Goal: Task Accomplishment & Management: Manage account settings

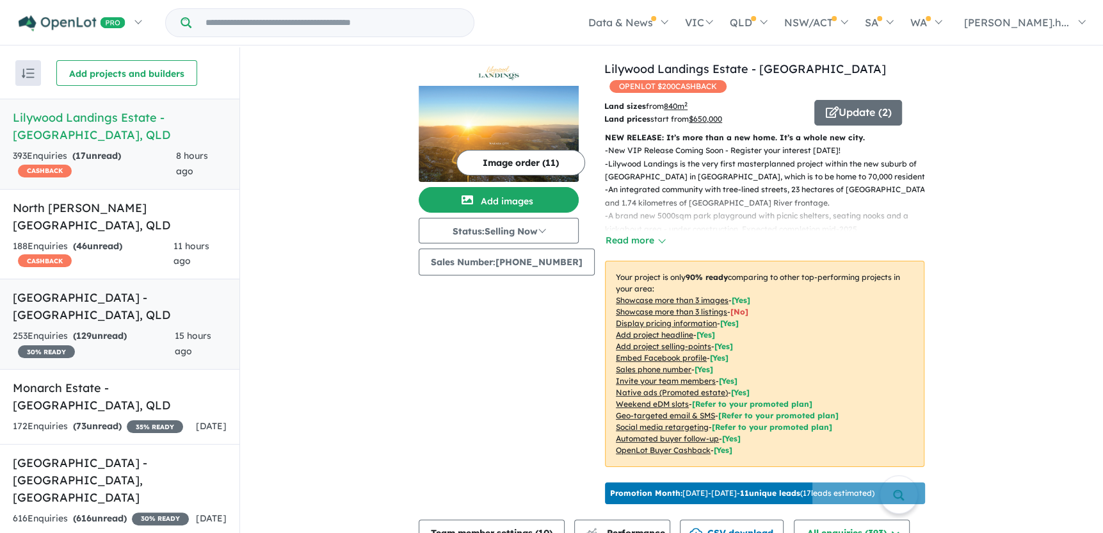
click at [124, 289] on h5 "Paradise Lakes Estate - [GEOGRAPHIC_DATA] , [GEOGRAPHIC_DATA]" at bounding box center [120, 306] width 214 height 35
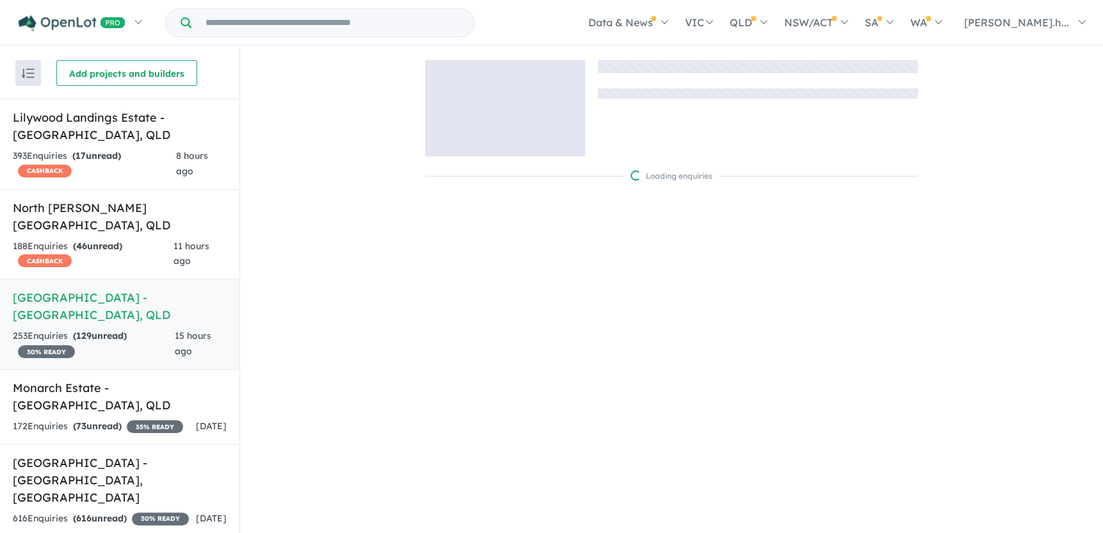
scroll to position [52, 0]
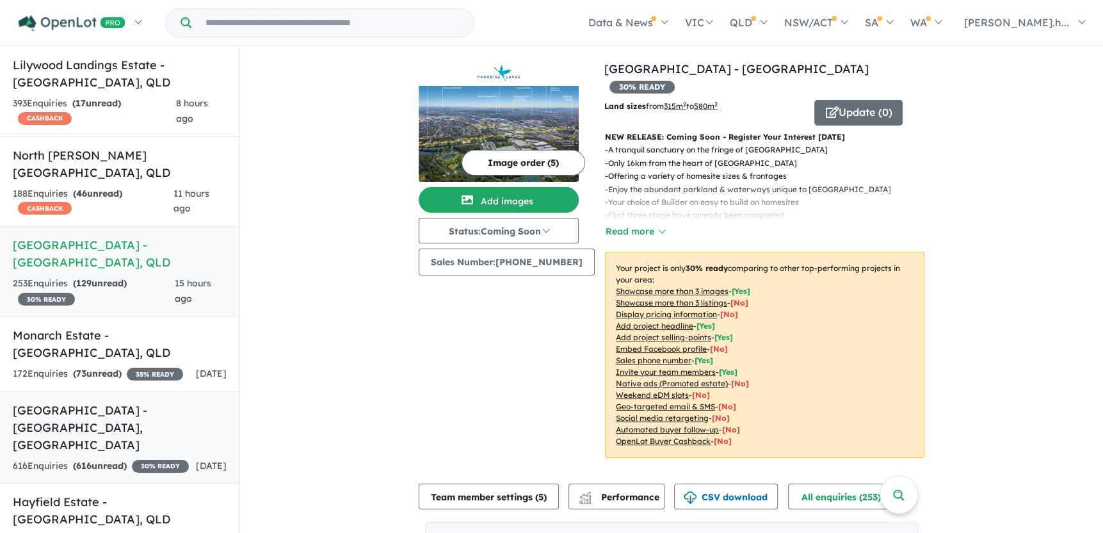
click at [102, 401] on h5 "[GEOGRAPHIC_DATA] - [GEOGRAPHIC_DATA] , [GEOGRAPHIC_DATA]" at bounding box center [120, 427] width 214 height 52
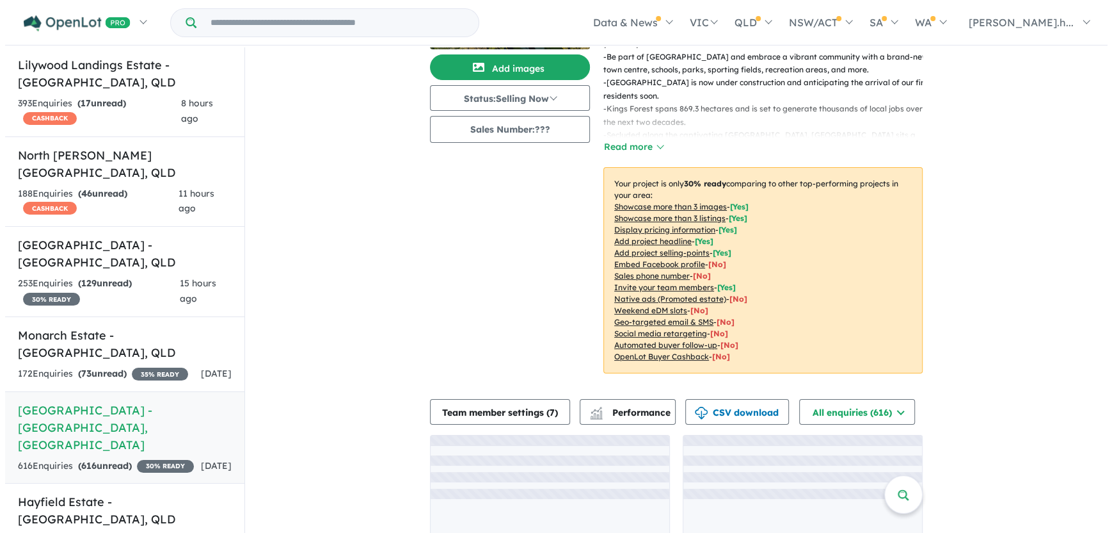
scroll to position [134, 0]
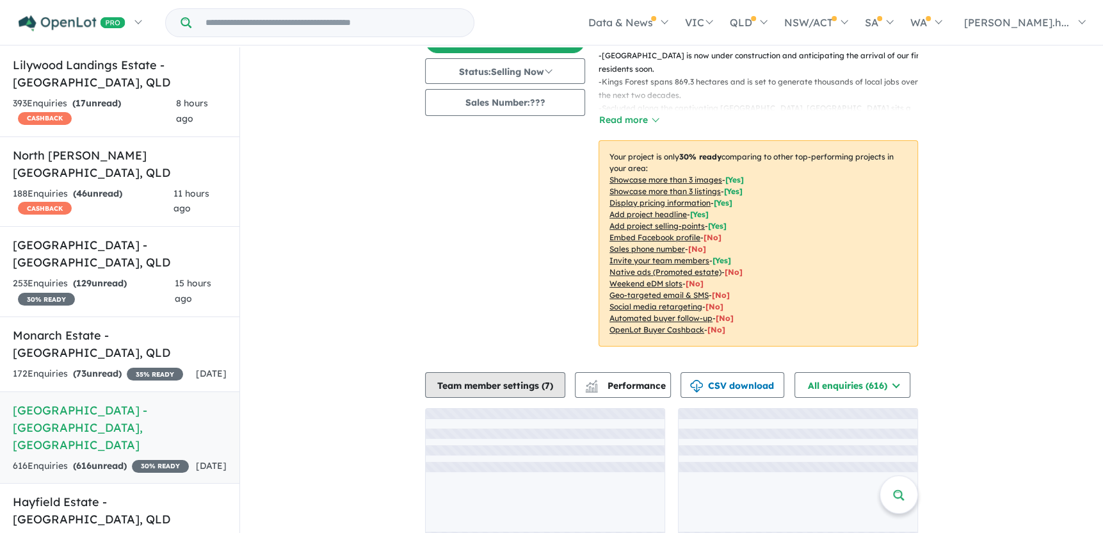
click at [503, 372] on button "Team member settings ( 7 )" at bounding box center [495, 385] width 140 height 26
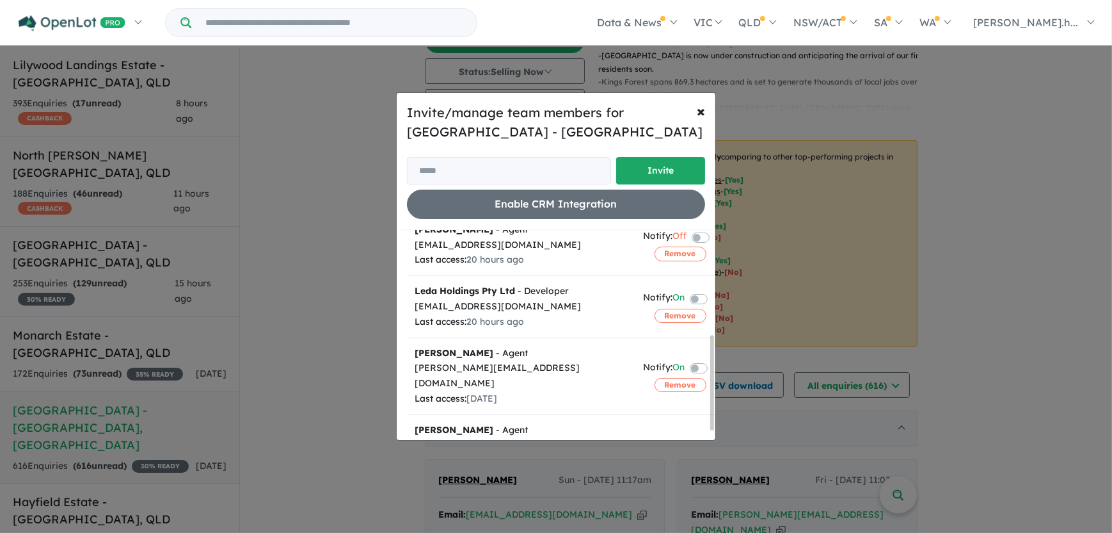
scroll to position [250, 0]
click at [664, 309] on button "Remove" at bounding box center [681, 316] width 52 height 14
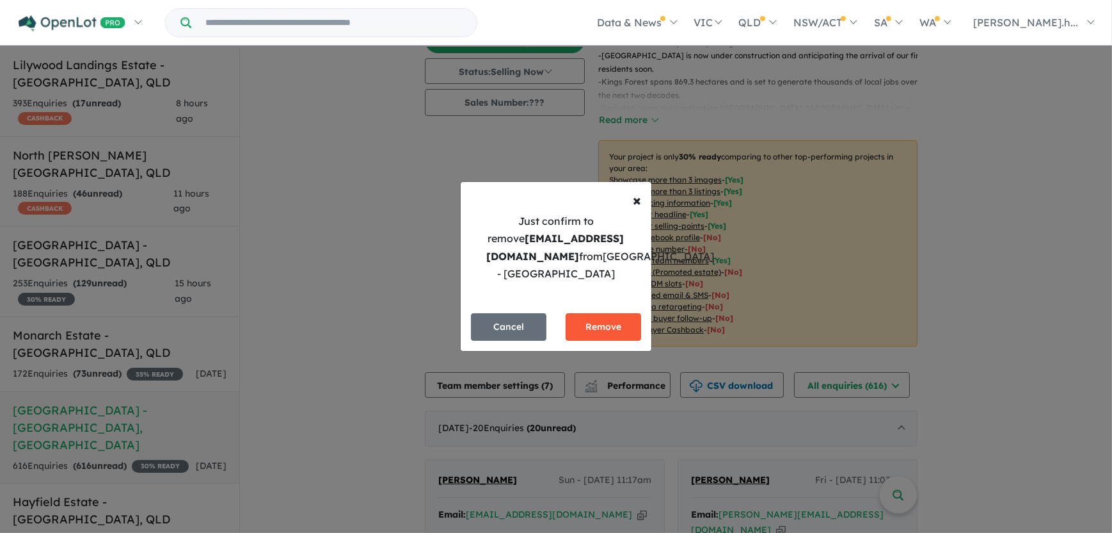
click at [604, 328] on button "Remove" at bounding box center [604, 327] width 76 height 28
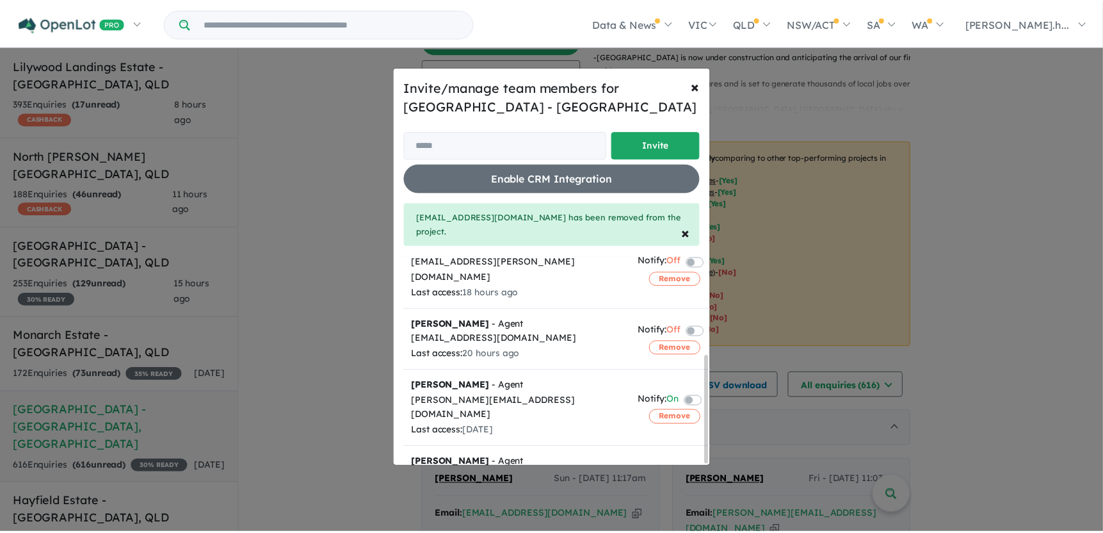
scroll to position [188, 0]
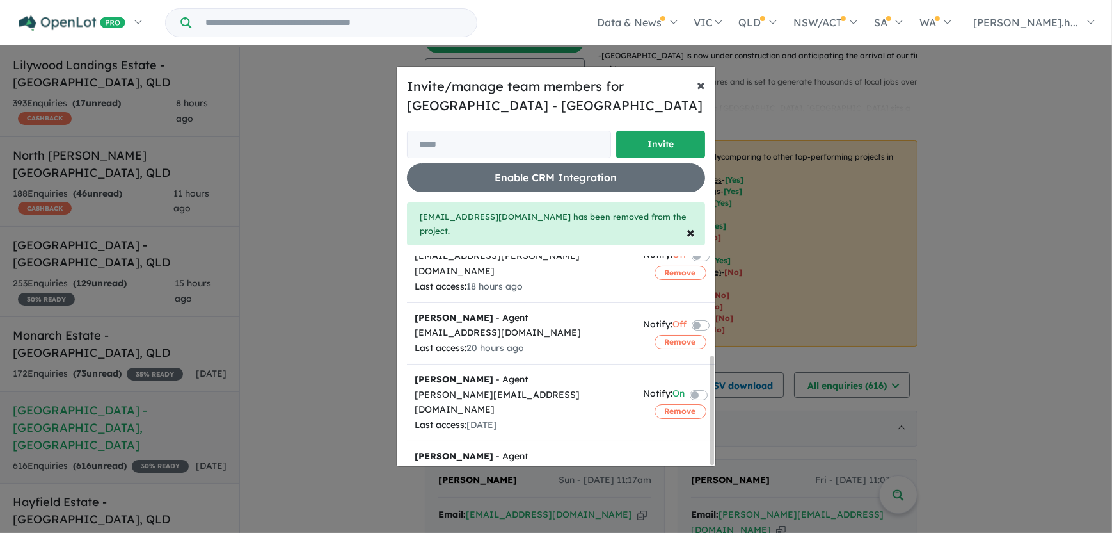
click at [701, 79] on span "×" at bounding box center [701, 84] width 8 height 19
